Goal: Communication & Community: Share content

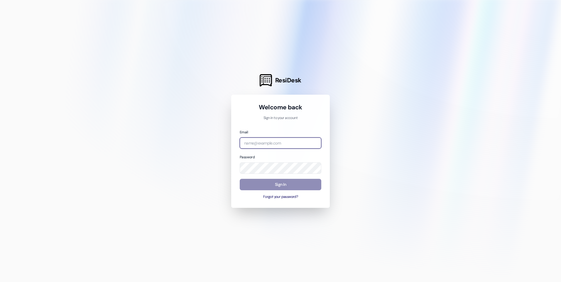
type input "[PERSON_NAME][EMAIL_ADDRESS][DOMAIN_NAME]"
click at [279, 184] on button "Sign In" at bounding box center [281, 184] width 82 height 11
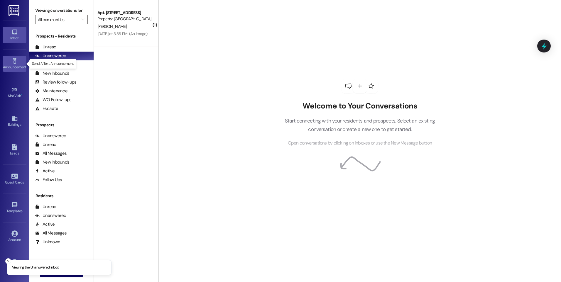
click at [10, 64] on div "Announcement •" at bounding box center [14, 67] width 29 height 6
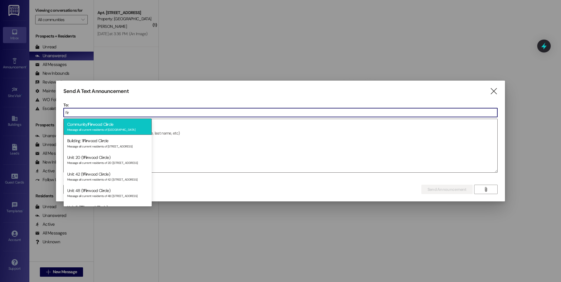
type input "fir"
click at [89, 125] on span "Fir" at bounding box center [90, 124] width 5 height 5
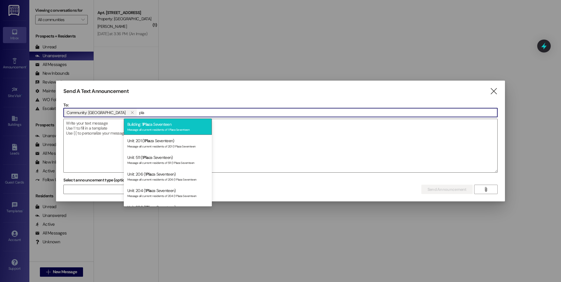
type input "pla"
click at [131, 129] on div "Message all current residents of 1 Plaza Seventeen" at bounding box center [167, 129] width 81 height 5
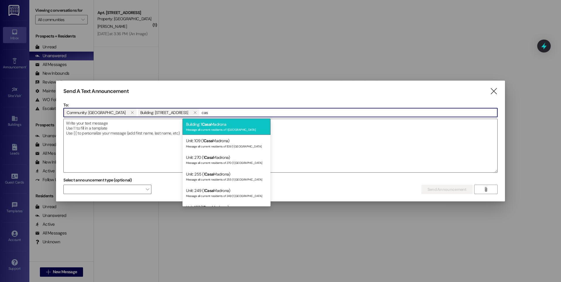
type input "cas"
click at [215, 130] on div "Message all current residents of 1 [GEOGRAPHIC_DATA]" at bounding box center [226, 129] width 81 height 5
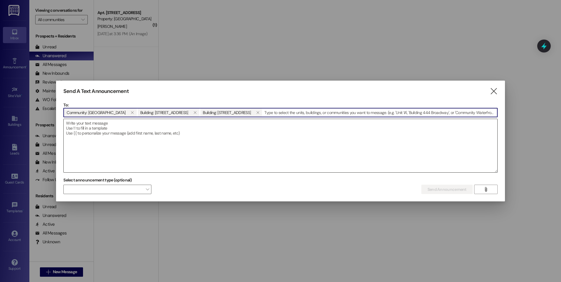
click at [66, 124] on textarea at bounding box center [280, 145] width 433 height 53
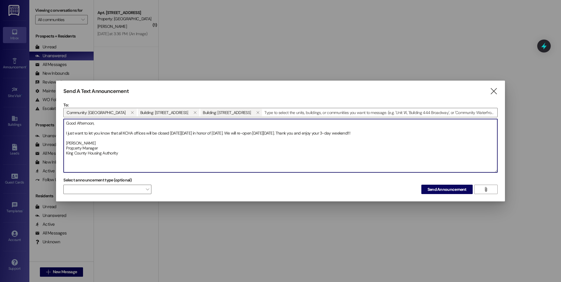
click at [220, 136] on textarea "Good Afternoon, I just want to let you know that all KCHA offices will be close…" at bounding box center [280, 145] width 433 height 53
type textarea "Good Afternoon, I just want to let you know that all KCHA offices will be close…"
click at [446, 189] on span "Send Announcement" at bounding box center [446, 190] width 39 height 6
